Goal: Answer question/provide support: Answer question/provide support

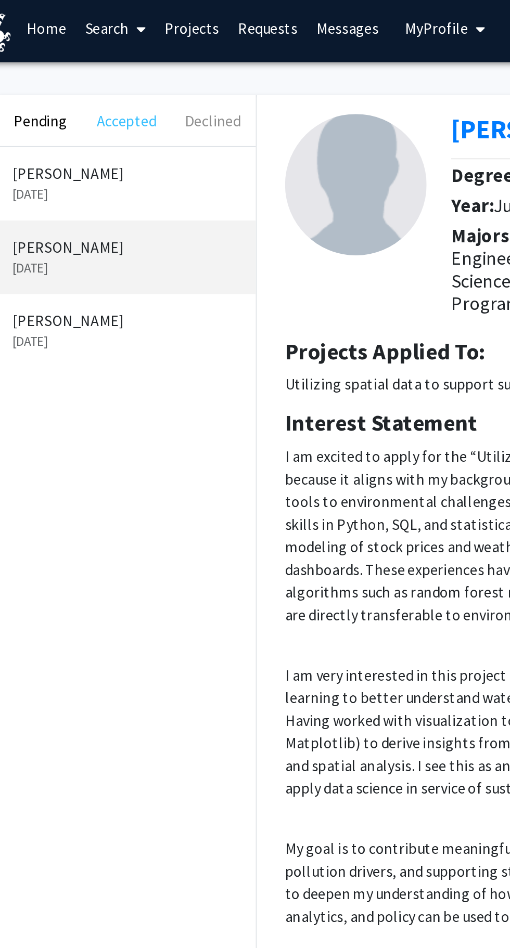
click at [113, 68] on button "Accepted" at bounding box center [104, 70] width 47 height 28
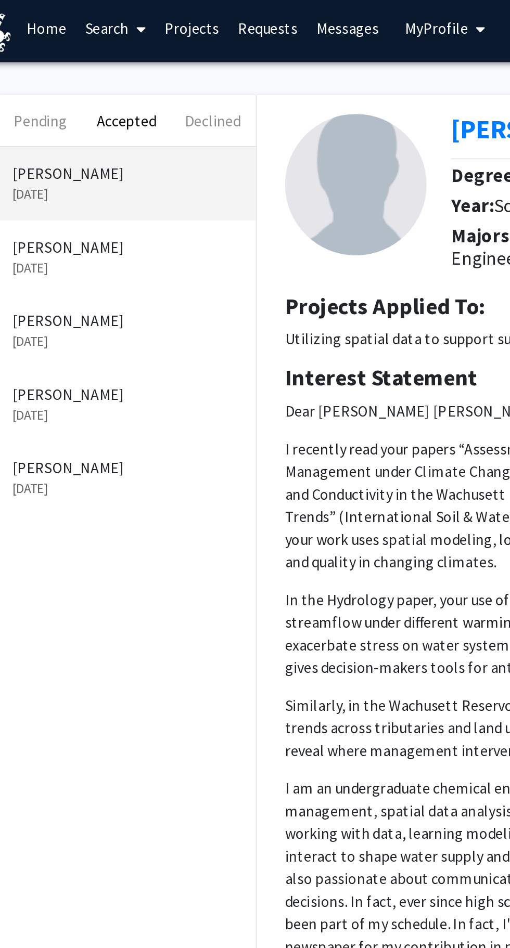
click at [228, 26] on link "Messages" at bounding box center [226, 19] width 45 height 36
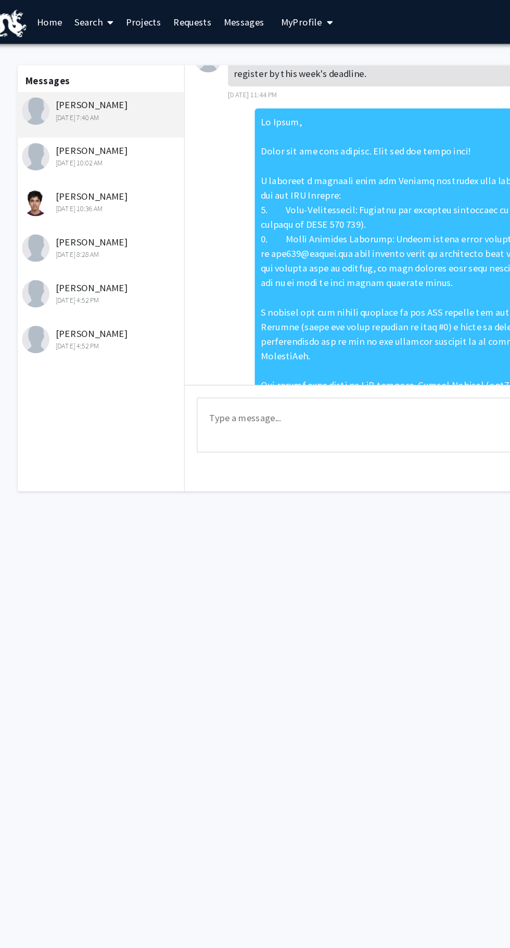
scroll to position [368, 0]
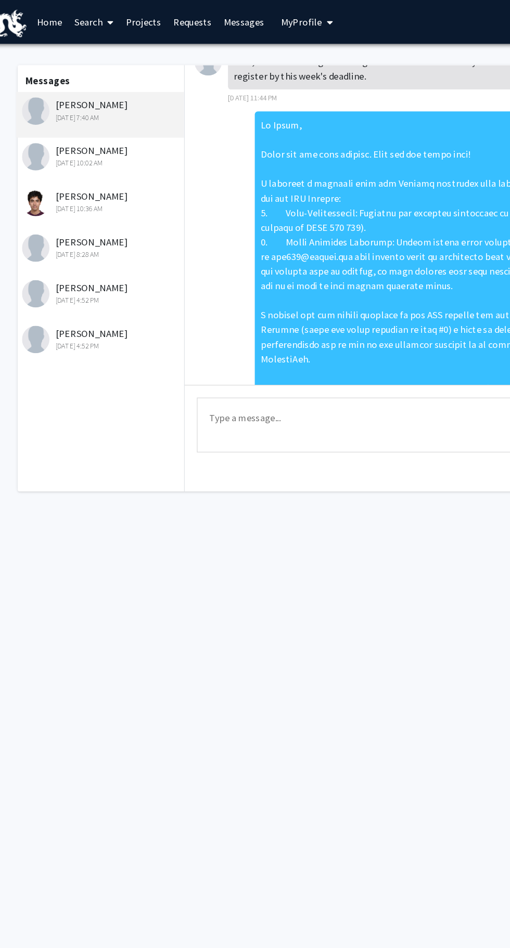
click at [132, 131] on div "[PERSON_NAME] [DATE] 10:02 AM" at bounding box center [105, 133] width 136 height 22
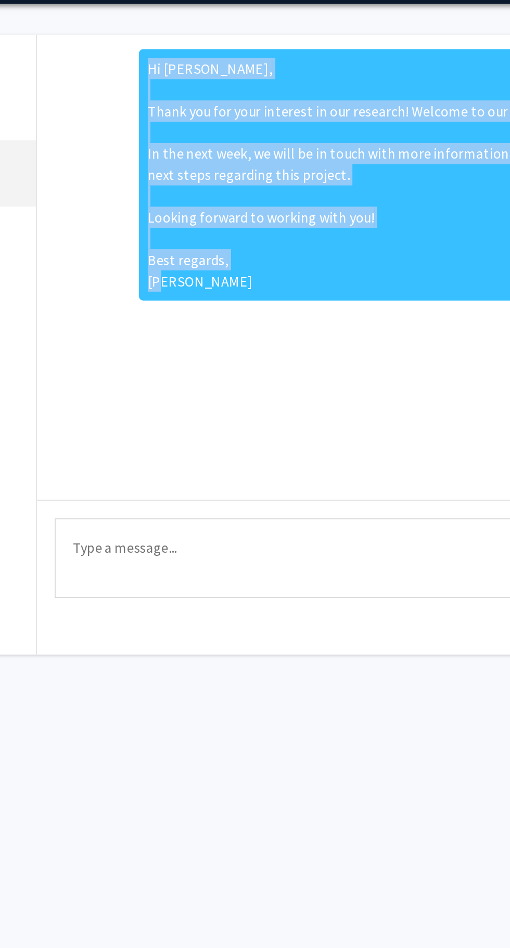
copy div "Hi [PERSON_NAME], Thank you for your interest in our research! Welcome to our t…"
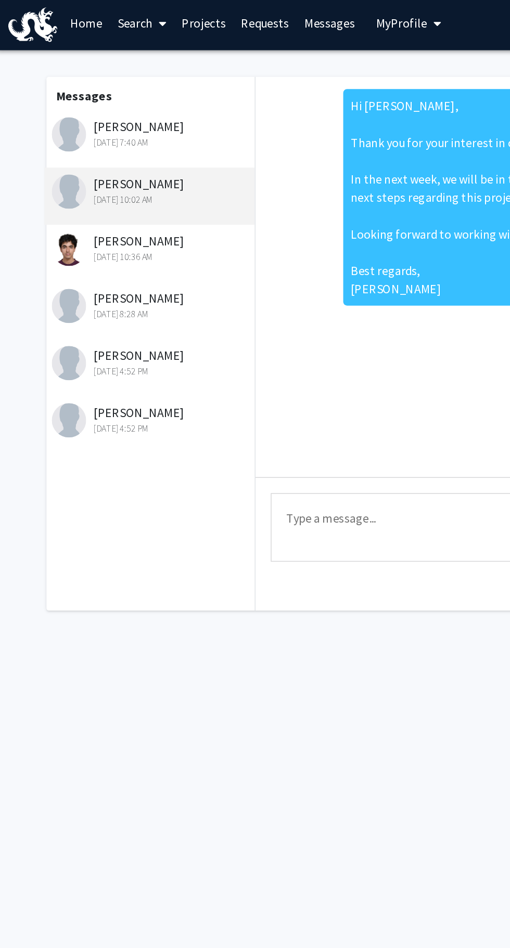
click at [185, 18] on link "Requests" at bounding box center [182, 19] width 43 height 36
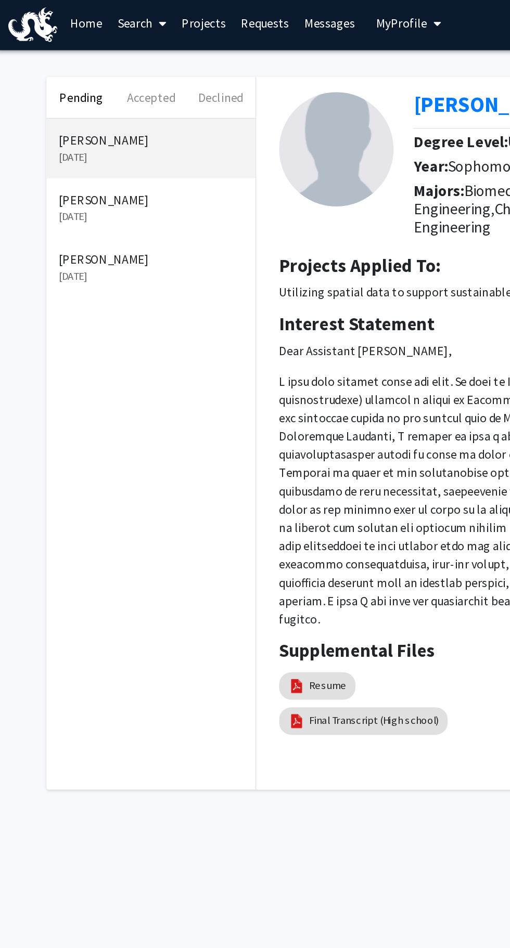
click at [128, 142] on p "[PERSON_NAME]" at bounding box center [105, 139] width 126 height 12
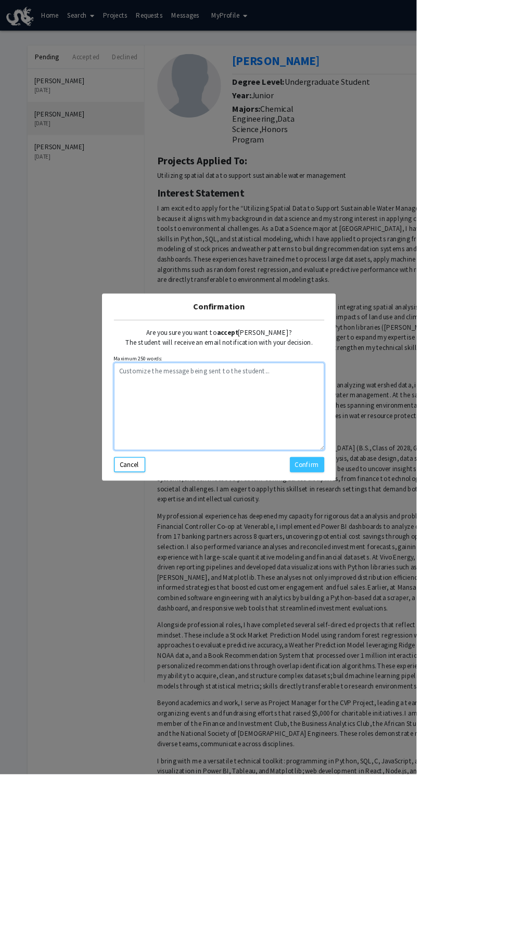
paste textarea "Hi [PERSON_NAME], Thank you for your interest in our research! Welcome to our t…"
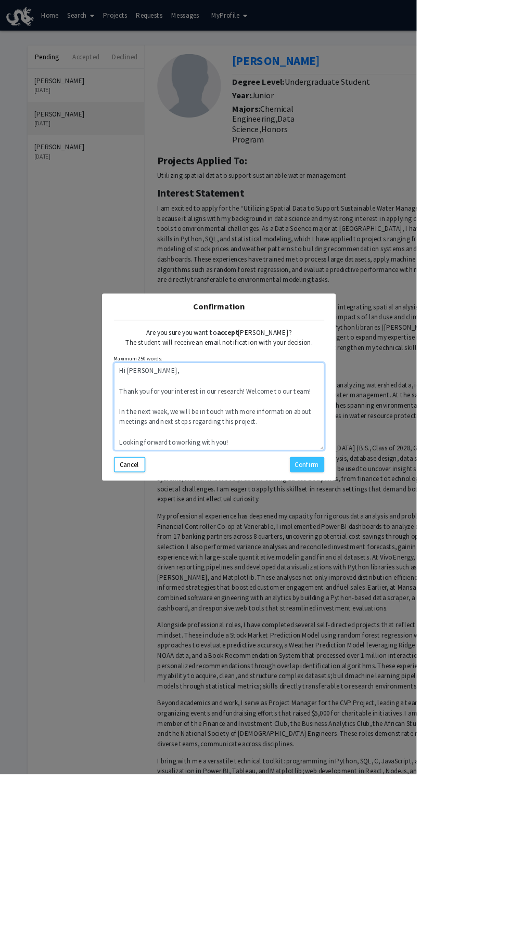
click at [243, 551] on textarea "Hi [PERSON_NAME], Thank you for your interest in our research! Welcome to our t…" at bounding box center [267, 497] width 257 height 107
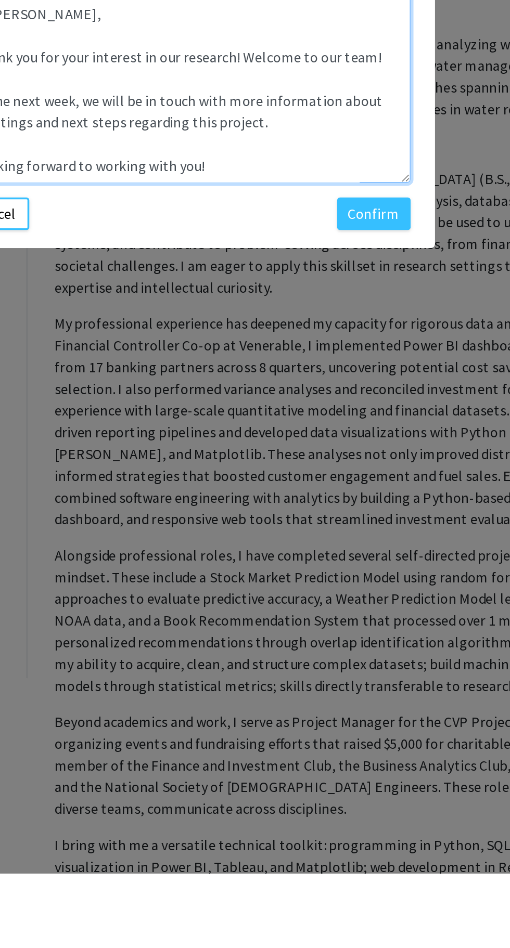
click at [261, 551] on textarea "Hi Nana, Thank you for your interest in our research! Welcome to our team! In t…" at bounding box center [267, 497] width 257 height 107
click at [259, 551] on textarea "Hi Nana, Thank you for your interest in our research! Welcome to our team! In t…" at bounding box center [267, 497] width 257 height 107
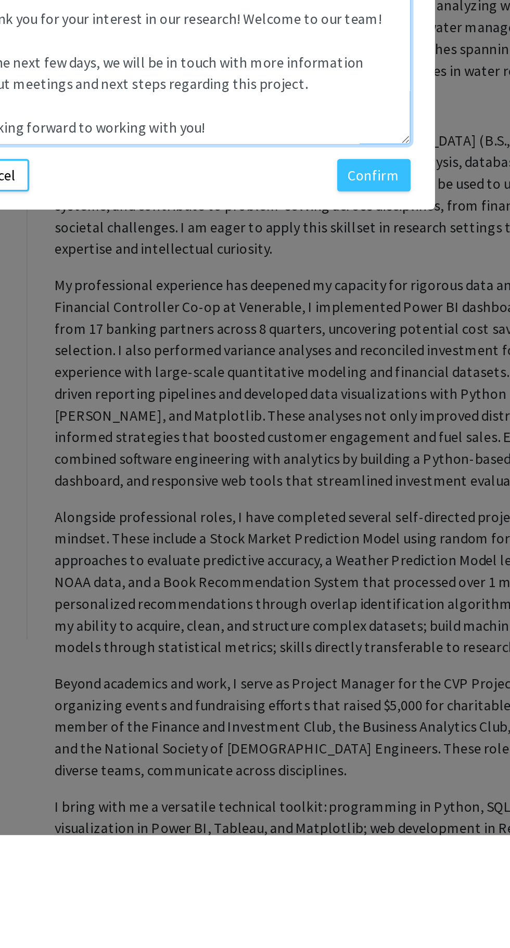
click at [356, 551] on textarea "Hi Nana, Thank you for your interest in our research! Welcome to our team! In t…" at bounding box center [267, 497] width 257 height 107
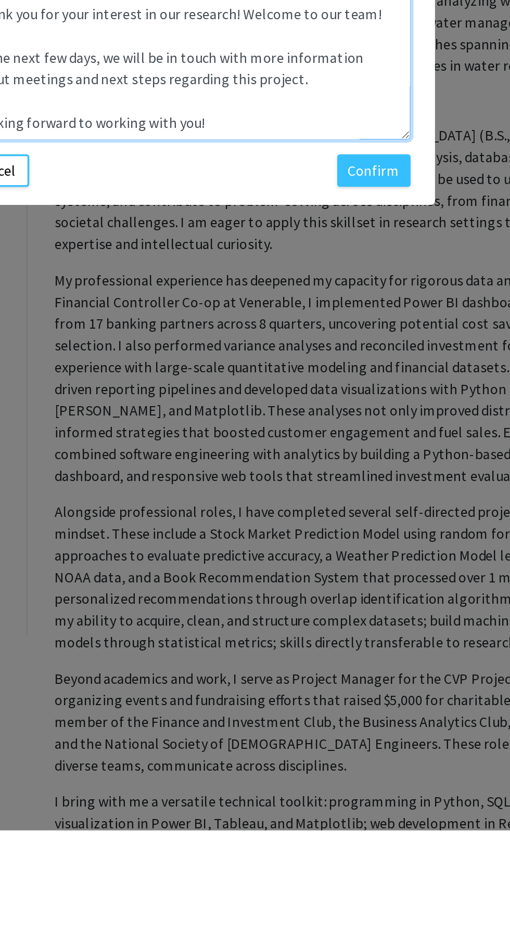
scroll to position [33, 0]
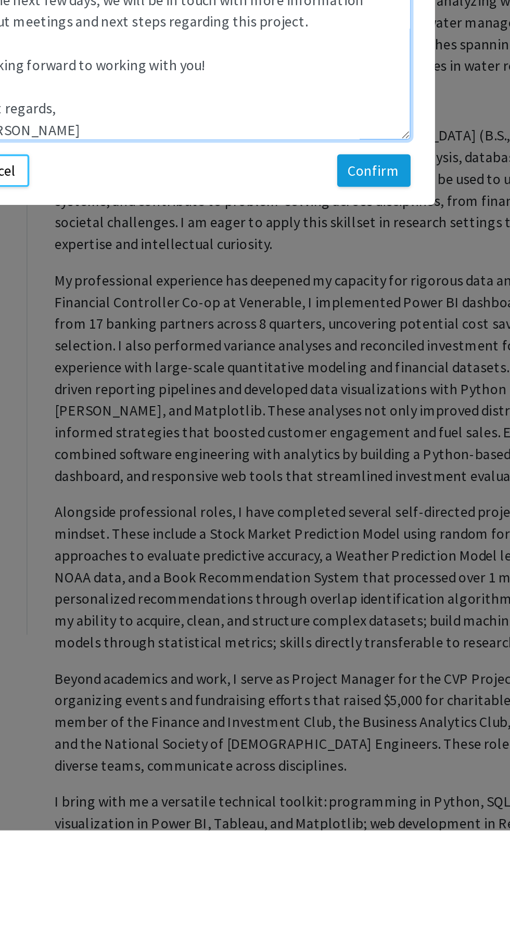
type textarea "Hi Nana, Thank you for your interest in our research! Welcome to our team! In t…"
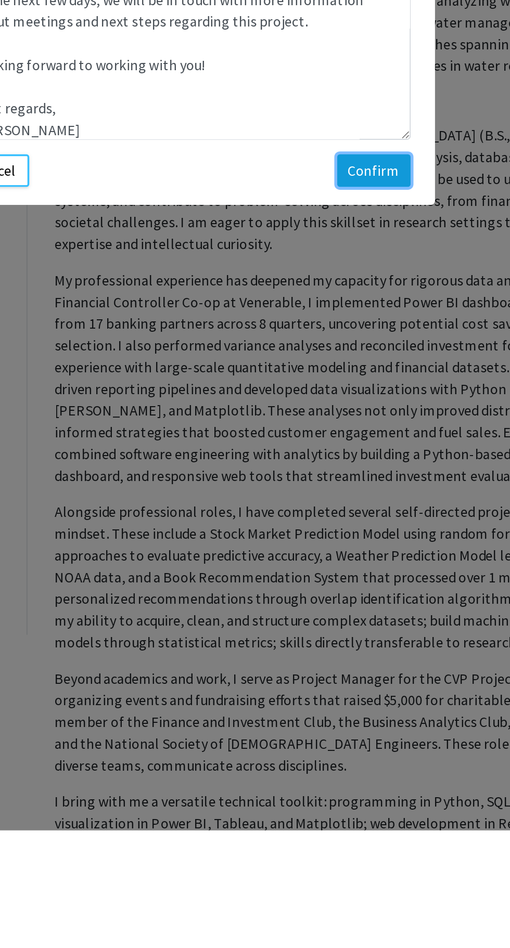
click at [397, 578] on button "Confirm" at bounding box center [376, 569] width 42 height 19
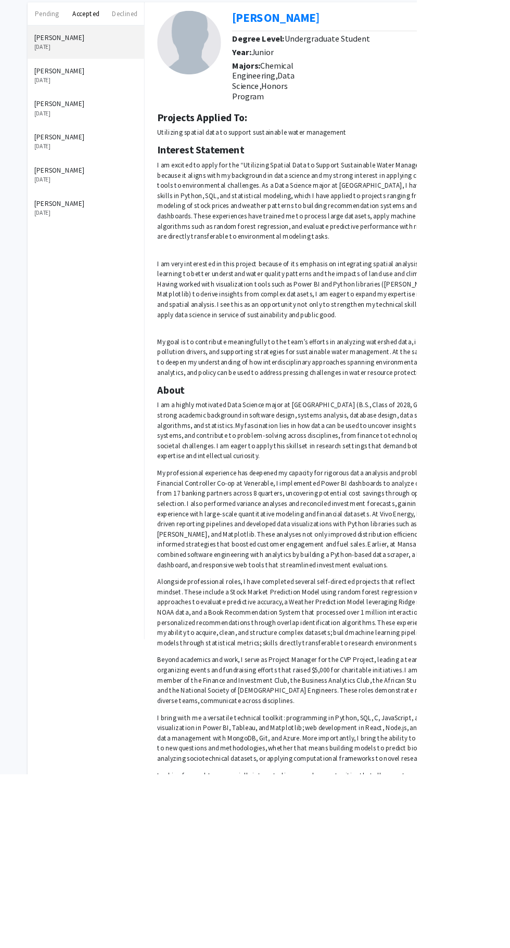
scroll to position [0, 0]
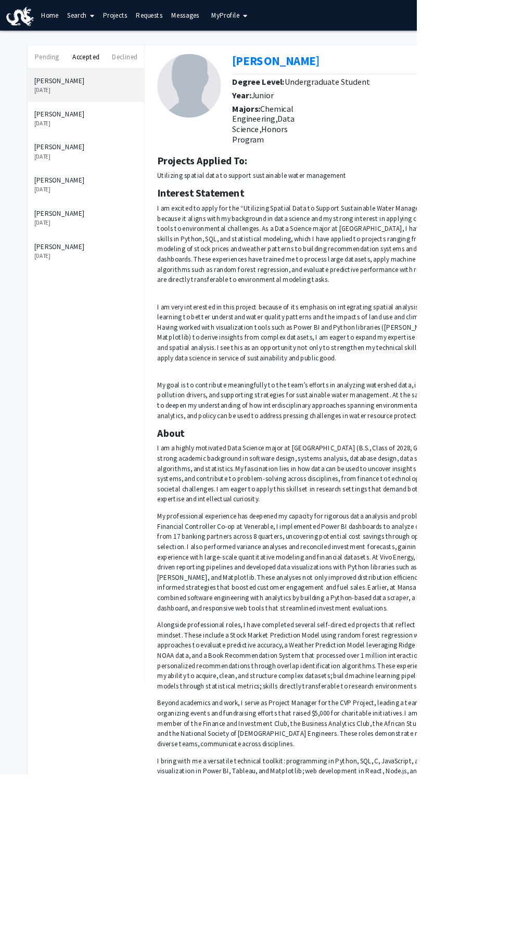
click at [234, 16] on link "Messages" at bounding box center [226, 19] width 45 height 36
click at [77, 68] on button "Pending" at bounding box center [57, 70] width 47 height 28
